Goal: Find specific page/section: Find specific page/section

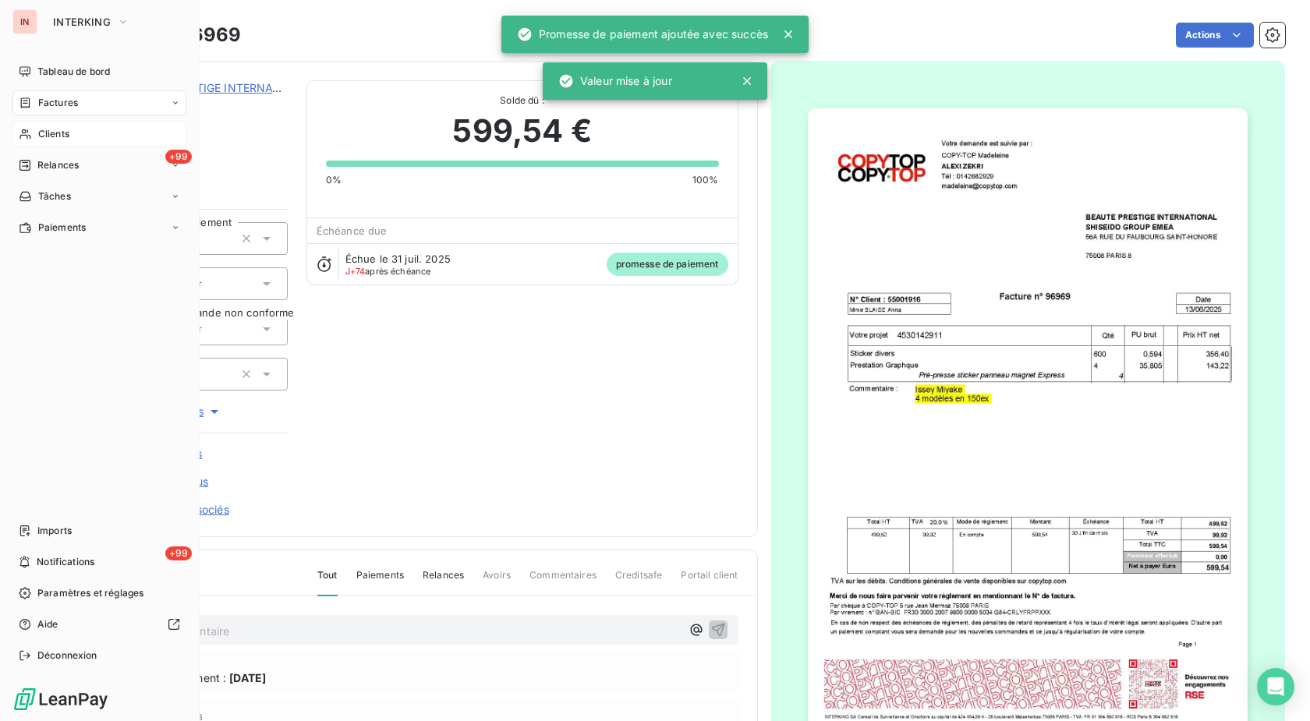
click at [29, 135] on icon at bounding box center [25, 134] width 13 height 12
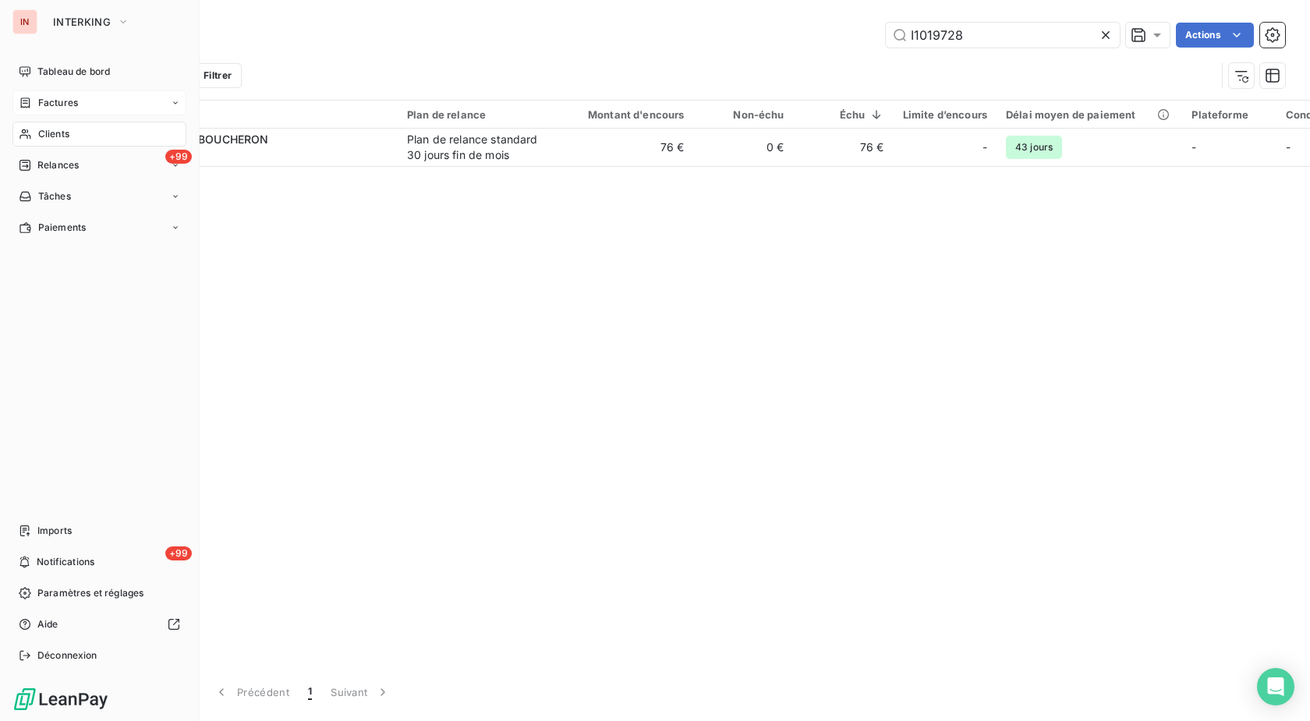
drag, startPoint x: 14, startPoint y: 103, endPoint x: 122, endPoint y: 112, distance: 108.8
click at [15, 103] on div "Factures" at bounding box center [99, 102] width 174 height 25
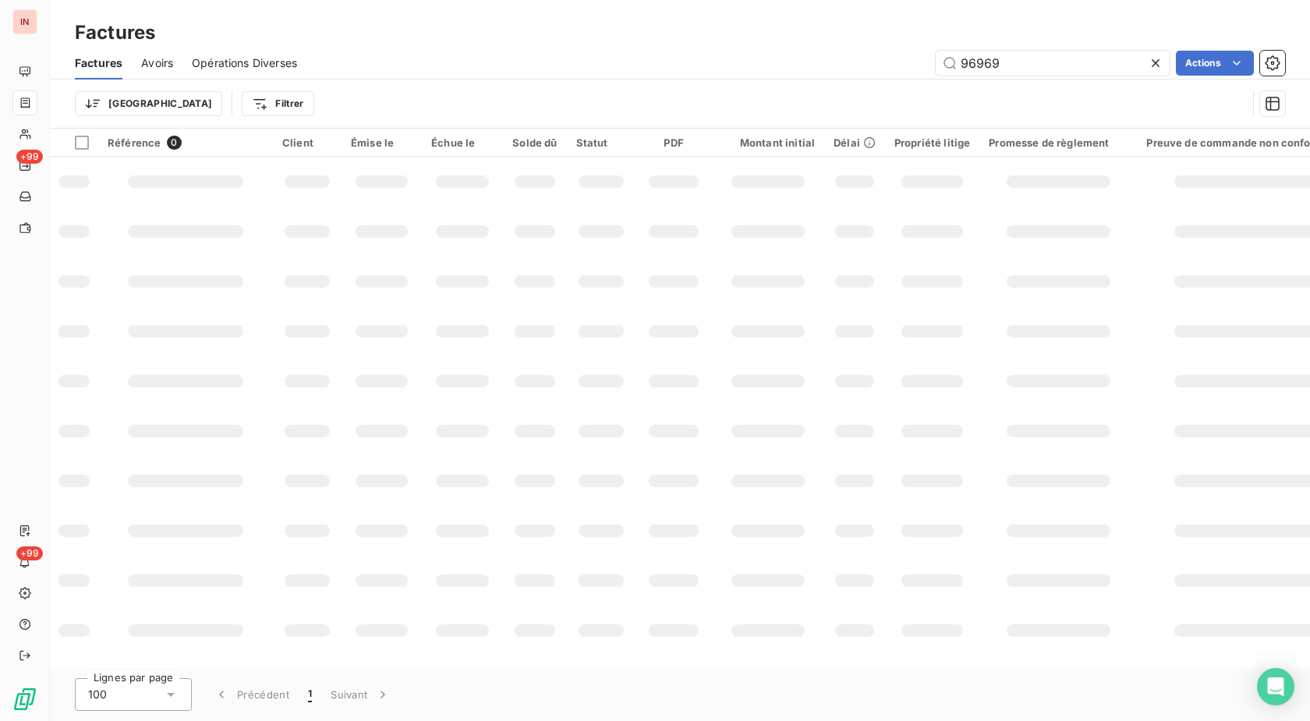
drag, startPoint x: 1029, startPoint y: 62, endPoint x: 704, endPoint y: 60, distance: 325.1
click at [935, 67] on input "96969" at bounding box center [1052, 63] width 234 height 25
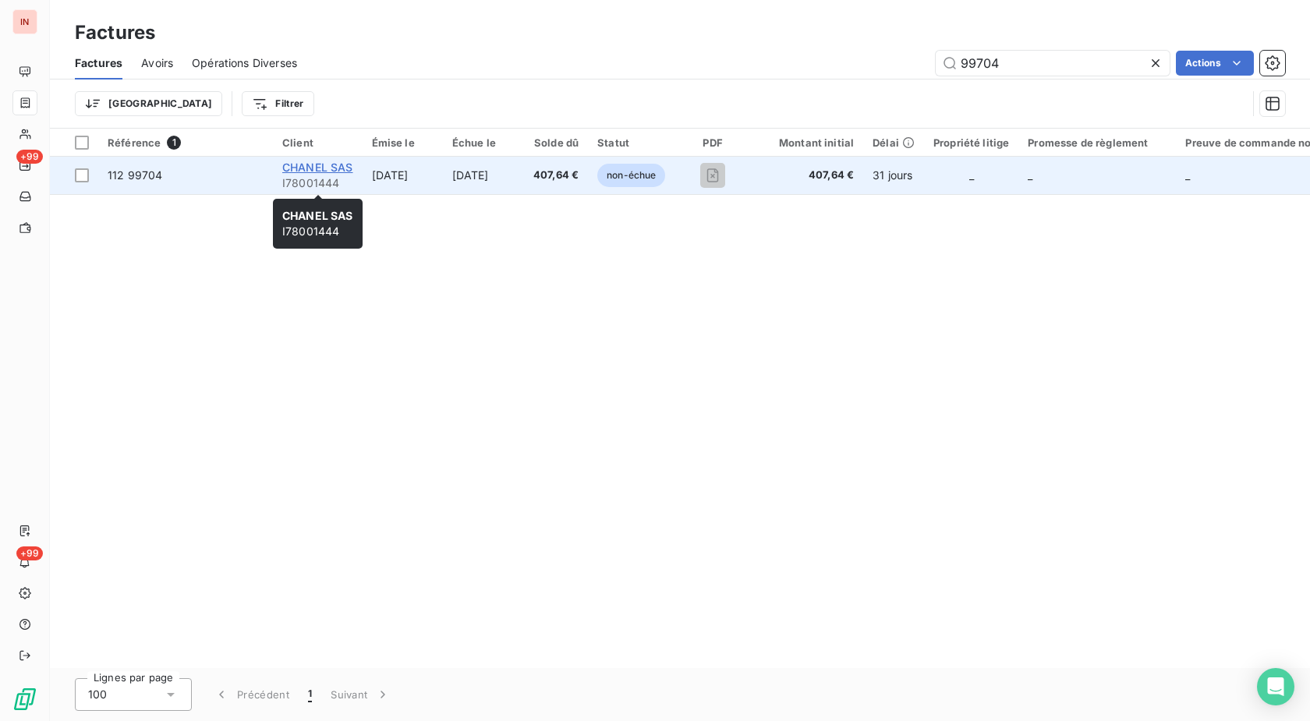
type input "99704"
click at [331, 169] on span "CHANEL SAS" at bounding box center [317, 167] width 71 height 13
